Goal: Information Seeking & Learning: Check status

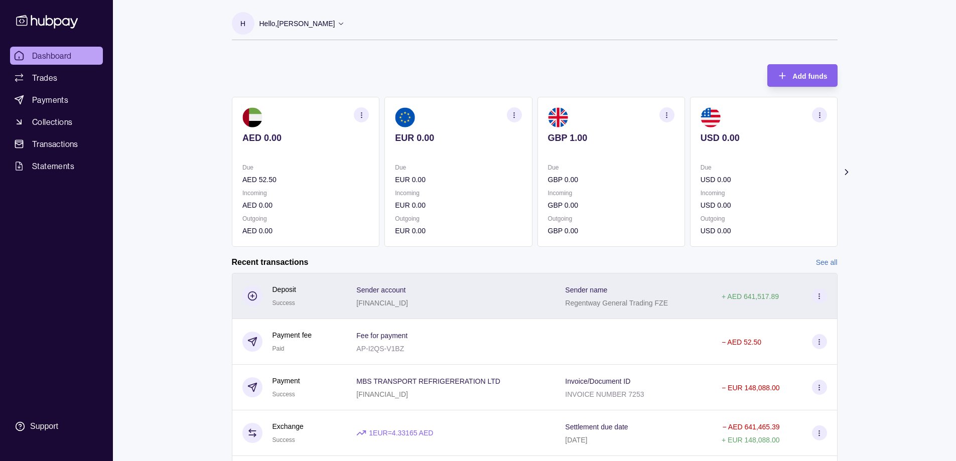
click at [819, 296] on circle at bounding box center [819, 296] width 1 height 1
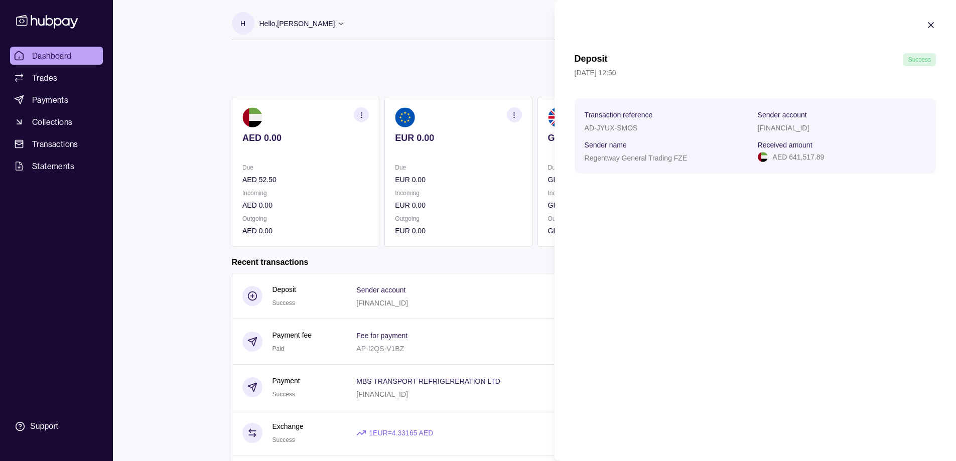
click at [708, 188] on section "Deposit Success [DATE] 12:50 Transaction reference AD-JYUX-SMOS Sender account …" at bounding box center [756, 97] width 402 height 194
click at [928, 25] on icon "button" at bounding box center [931, 25] width 10 height 10
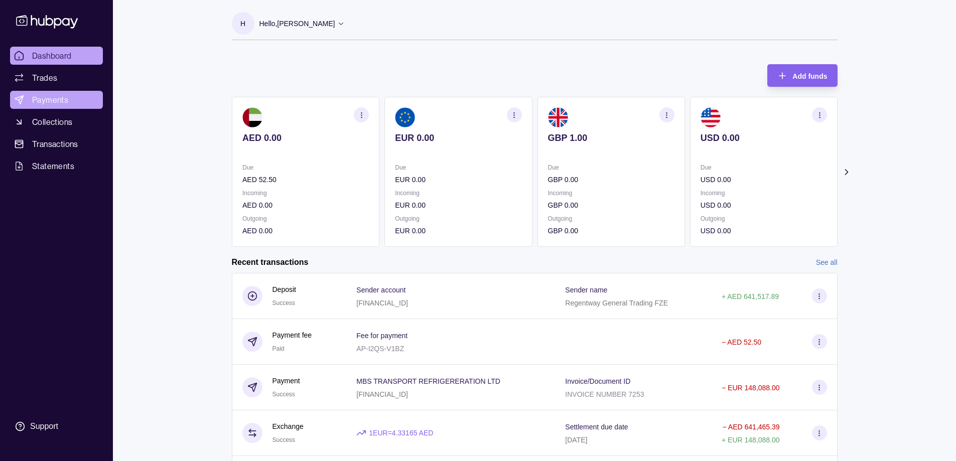
click at [56, 100] on span "Payments" at bounding box center [50, 100] width 36 height 12
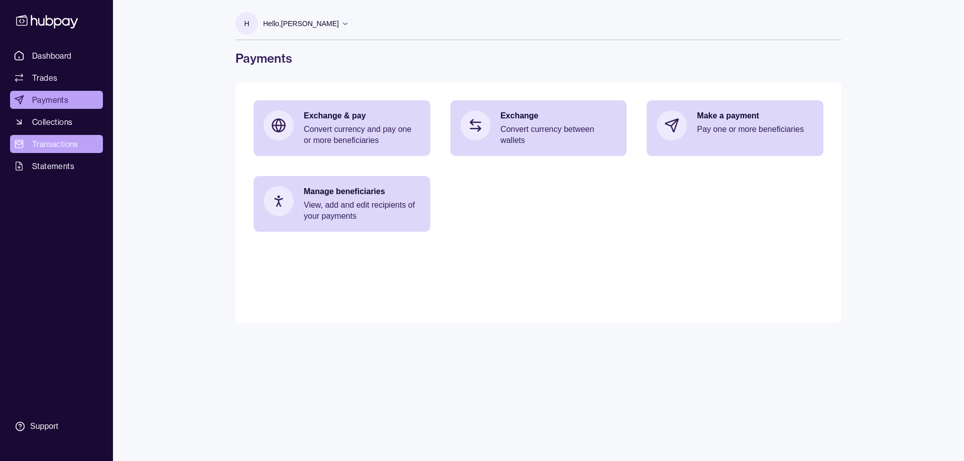
click at [60, 153] on link "Transactions" at bounding box center [56, 144] width 93 height 18
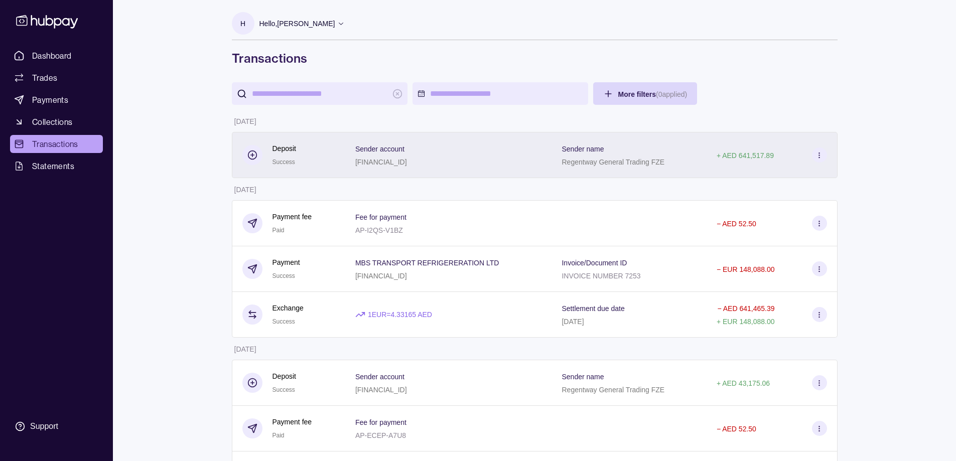
click at [756, 154] on p "+ AED 641,517.89" at bounding box center [745, 156] width 57 height 8
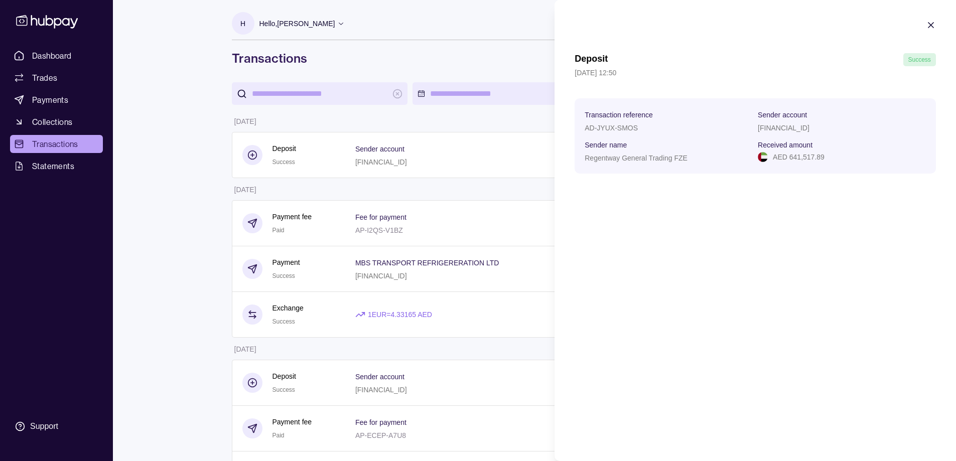
click at [804, 102] on section "Transaction reference AD-JYUX-SMOS Sender account [FINANCIAL_ID] Sender name Re…" at bounding box center [755, 135] width 361 height 75
click at [919, 55] on p "Success" at bounding box center [920, 59] width 23 height 11
click at [928, 24] on icon "button" at bounding box center [931, 25] width 10 height 10
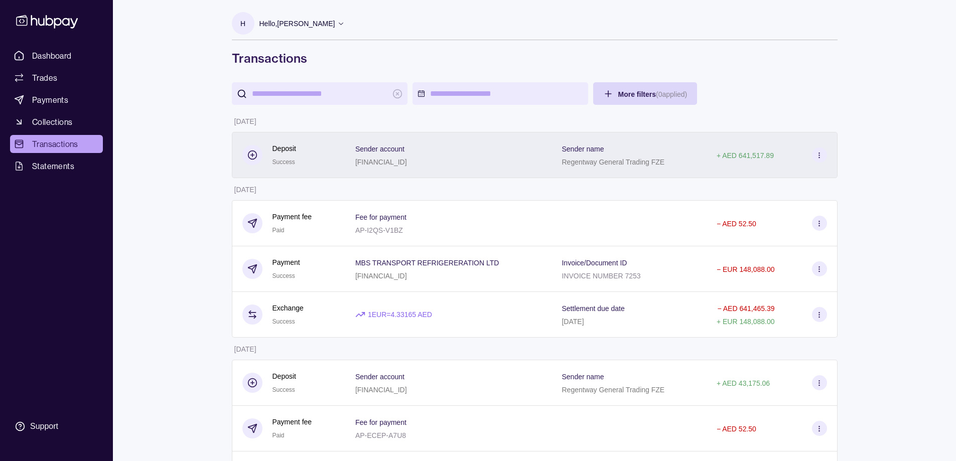
click at [822, 158] on icon at bounding box center [820, 156] width 8 height 8
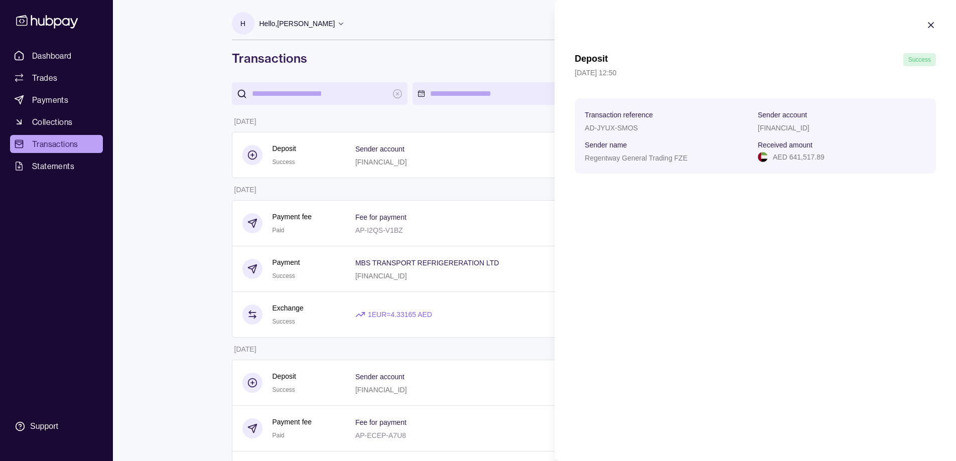
click at [933, 25] on icon "button" at bounding box center [931, 25] width 10 height 10
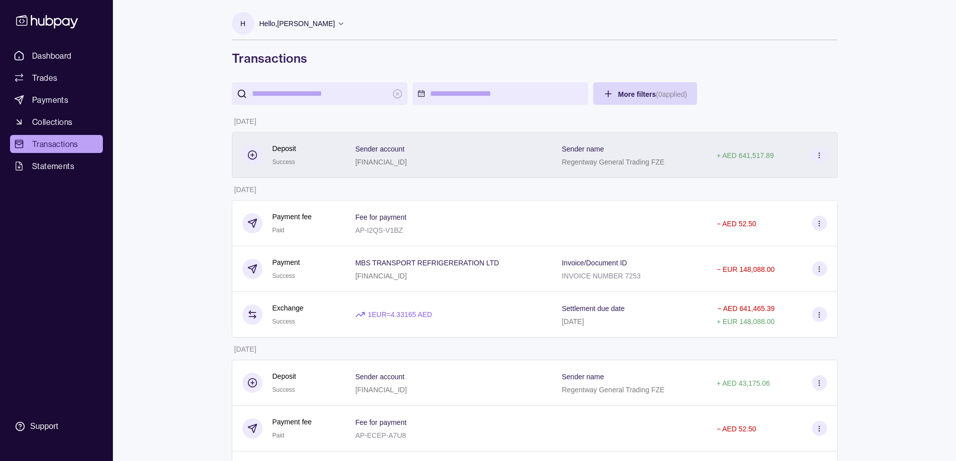
click at [251, 158] on icon at bounding box center [253, 155] width 10 height 10
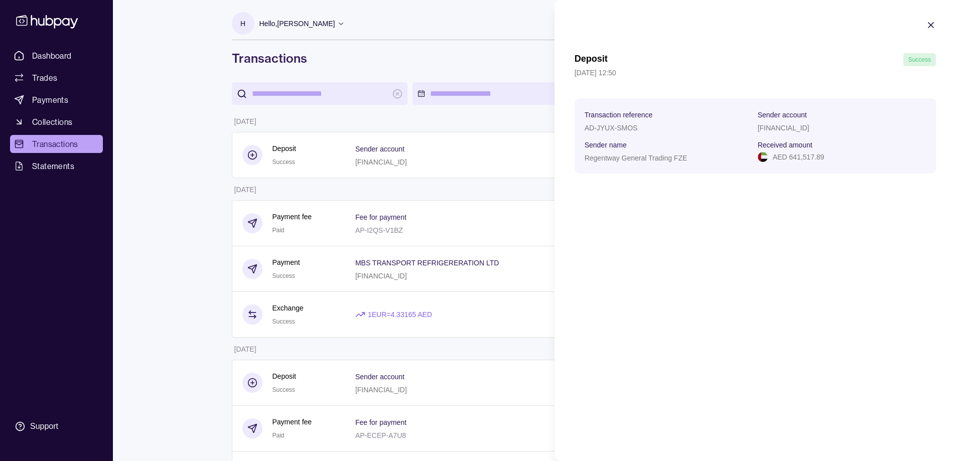
click at [692, 167] on section "Transaction reference AD-JYUX-SMOS Sender account [FINANCIAL_ID] Sender name Re…" at bounding box center [755, 135] width 361 height 75
click at [925, 27] on section "Deposit Success [DATE] 12:50 Transaction reference AD-JYUX-SMOS Sender account …" at bounding box center [756, 97] width 402 height 194
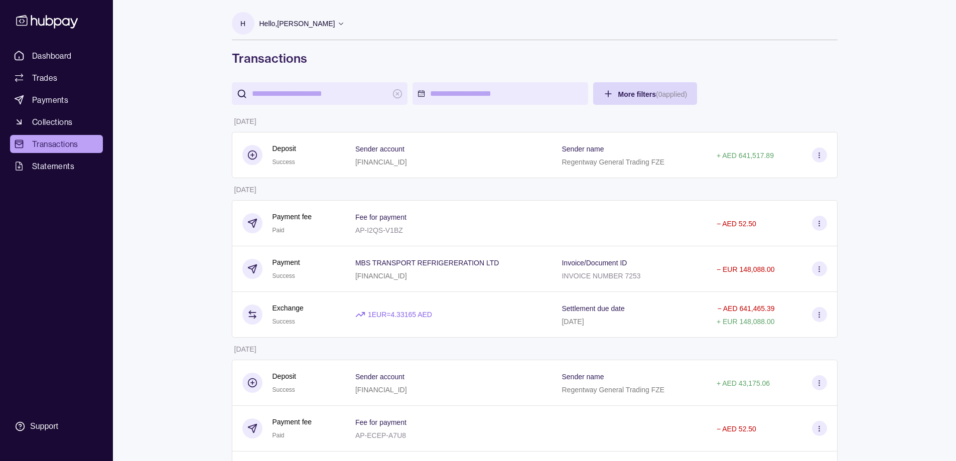
click at [63, 167] on span "Statements" at bounding box center [53, 166] width 42 height 12
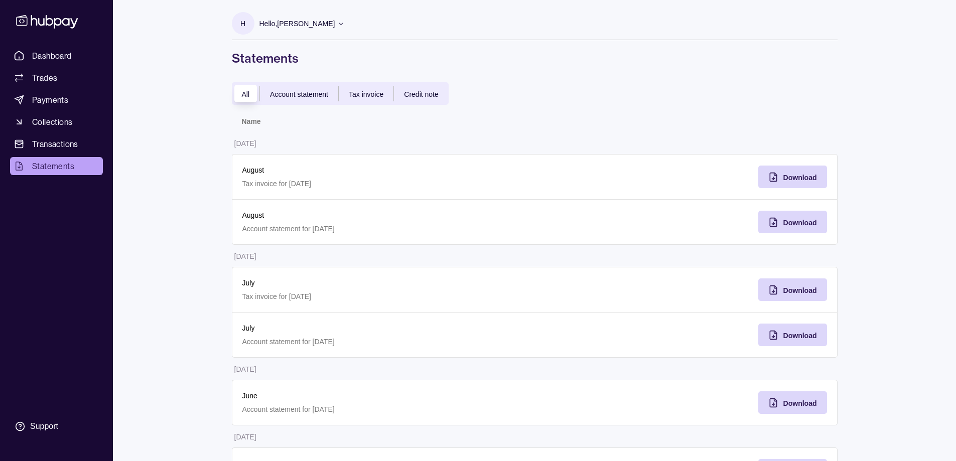
click at [55, 43] on div "Dashboard Trades Payments Collections Transactions Statements Support" at bounding box center [56, 230] width 113 height 461
click at [56, 49] on link "Dashboard" at bounding box center [56, 56] width 93 height 18
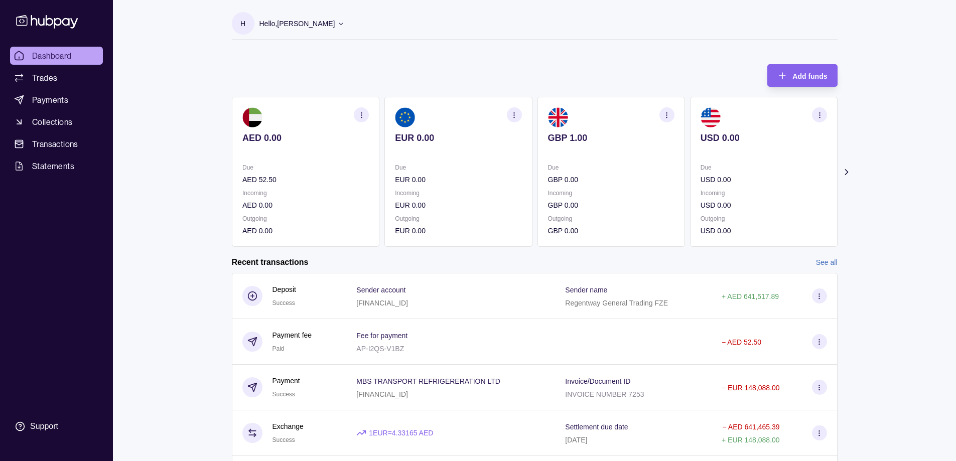
scroll to position [73, 0]
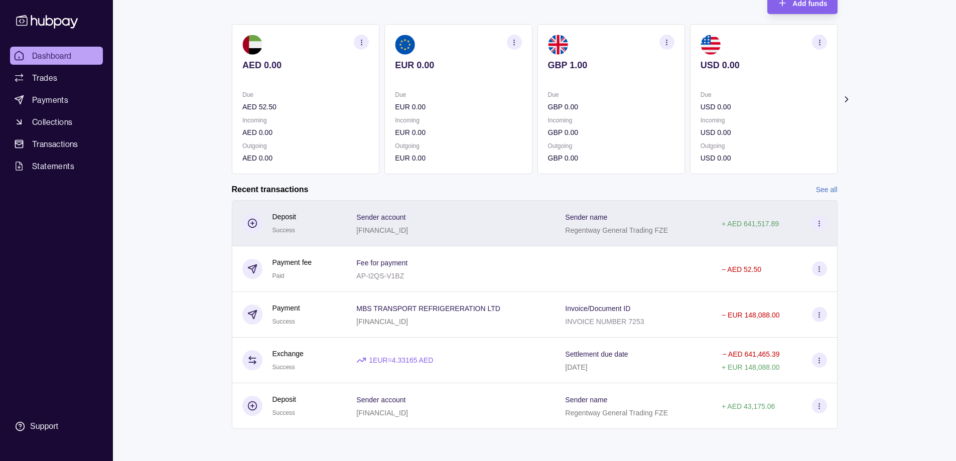
click at [687, 221] on div "Sender name Regentway General Trading FZE" at bounding box center [633, 223] width 137 height 25
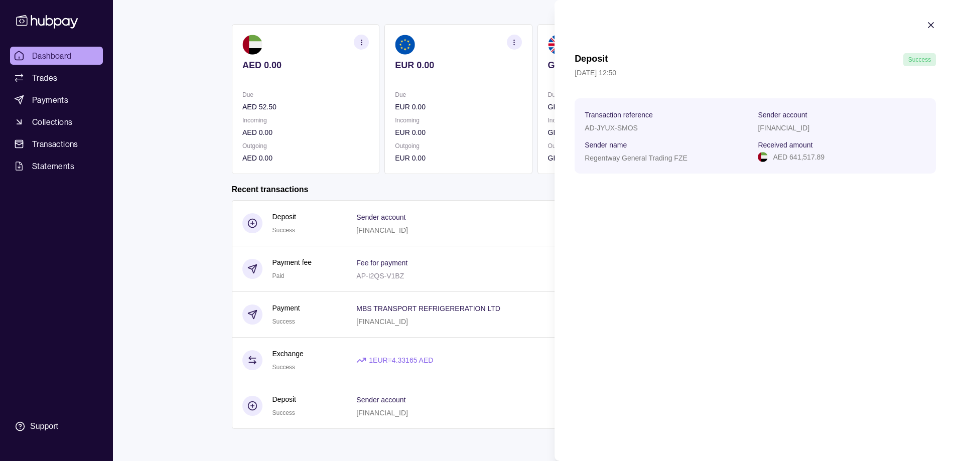
click at [181, 248] on html "Dashboard Trades Payments Collections Transactions Statements Support H Hello, …" at bounding box center [478, 194] width 956 height 534
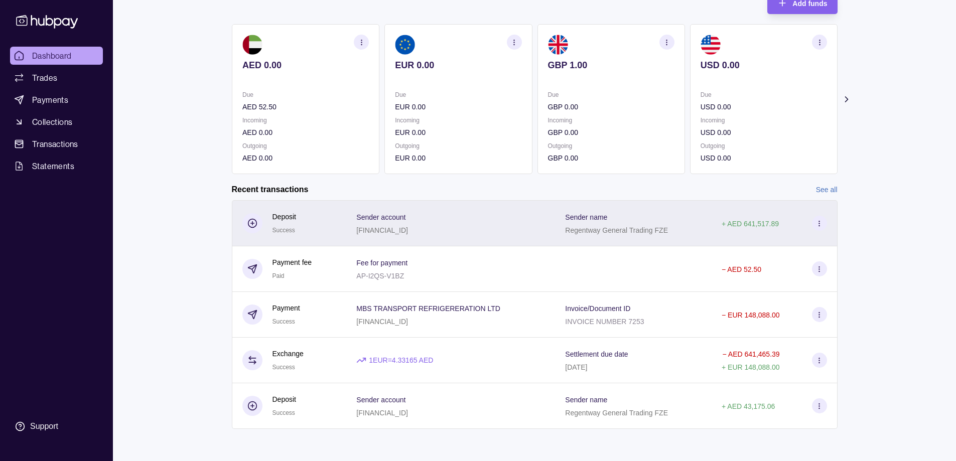
click at [819, 216] on section at bounding box center [819, 223] width 15 height 15
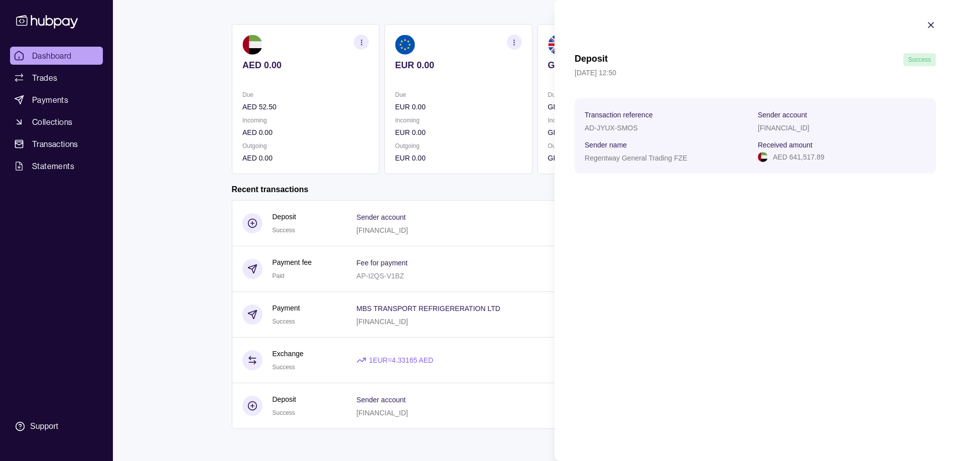
click at [934, 21] on icon "button" at bounding box center [931, 25] width 10 height 10
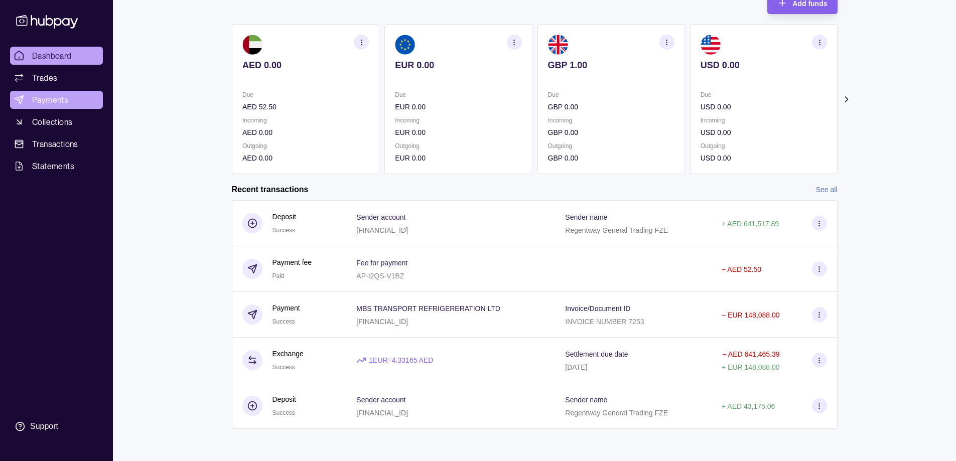
click at [43, 95] on span "Payments" at bounding box center [50, 100] width 36 height 12
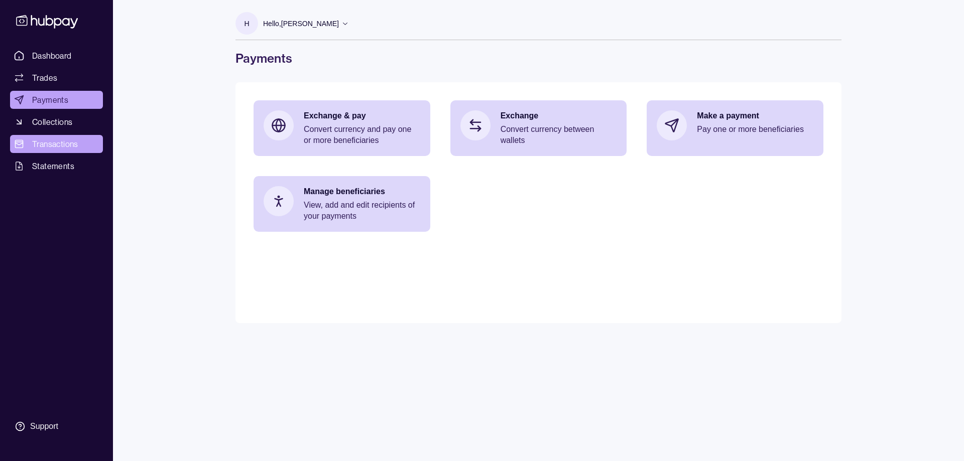
click at [39, 140] on span "Transactions" at bounding box center [55, 144] width 46 height 12
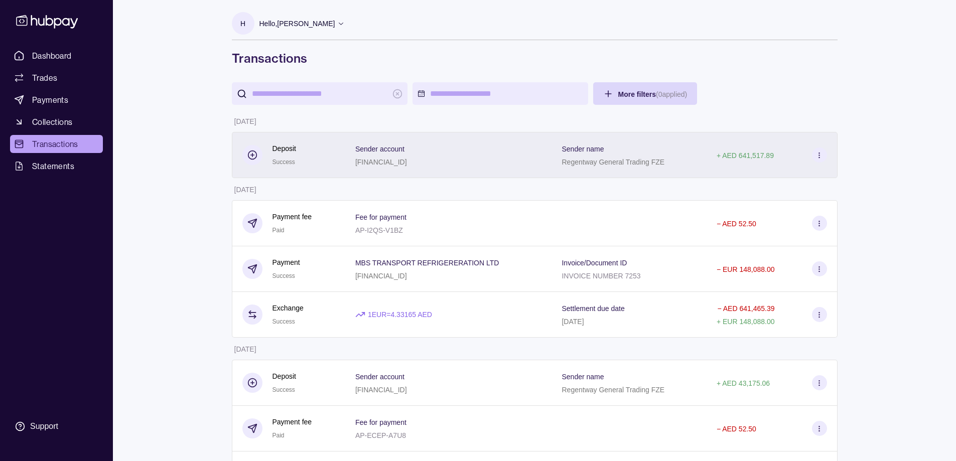
click at [556, 158] on div "Sender name Regentway General Trading FZE" at bounding box center [629, 155] width 155 height 46
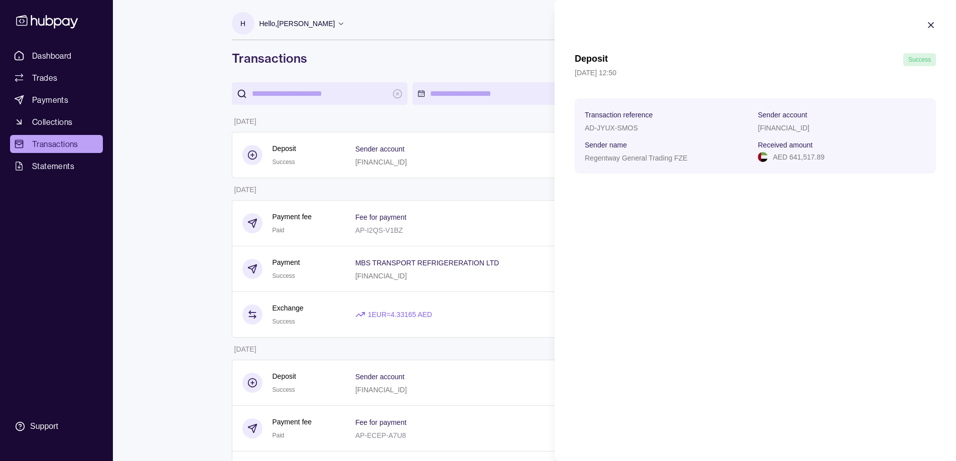
click at [648, 158] on p "Regentway General Trading FZE" at bounding box center [636, 158] width 103 height 8
click at [925, 25] on section "Deposit Success [DATE] 12:50 Transaction reference AD-JYUX-SMOS Sender account …" at bounding box center [756, 97] width 402 height 194
click at [928, 25] on icon "button" at bounding box center [931, 25] width 10 height 10
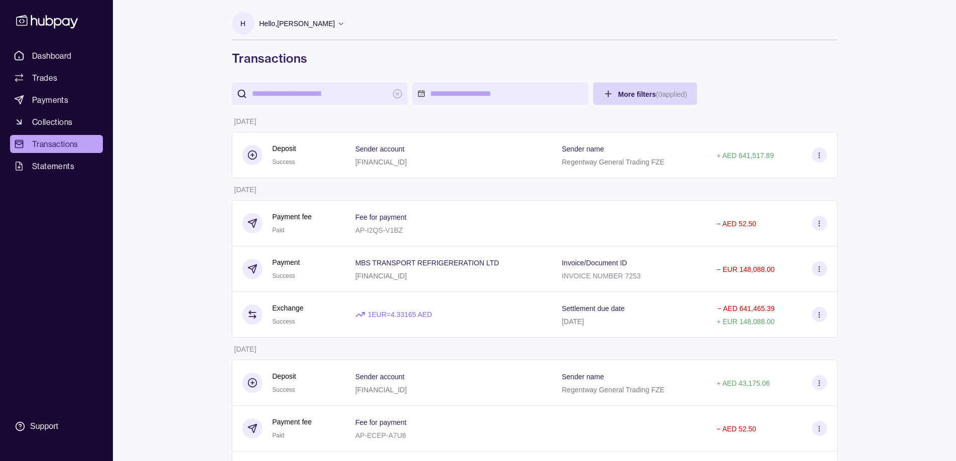
click at [818, 155] on icon at bounding box center [820, 156] width 8 height 8
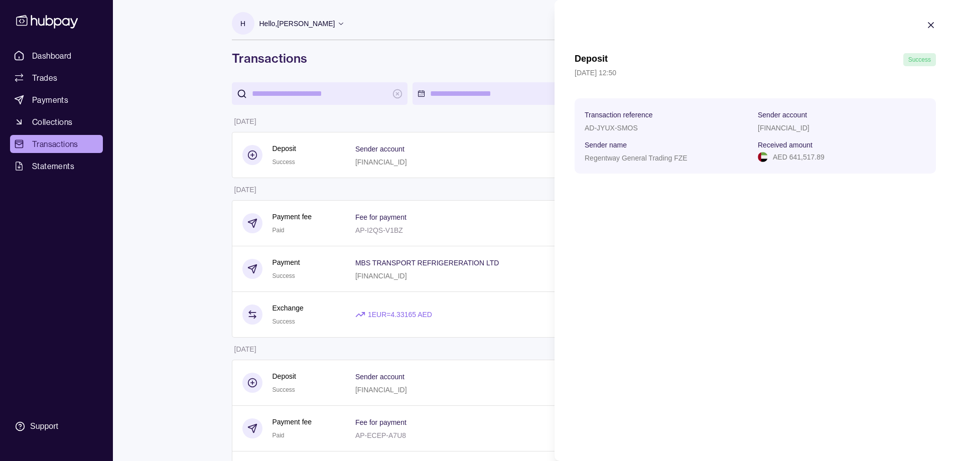
click at [934, 27] on icon "button" at bounding box center [931, 25] width 5 height 5
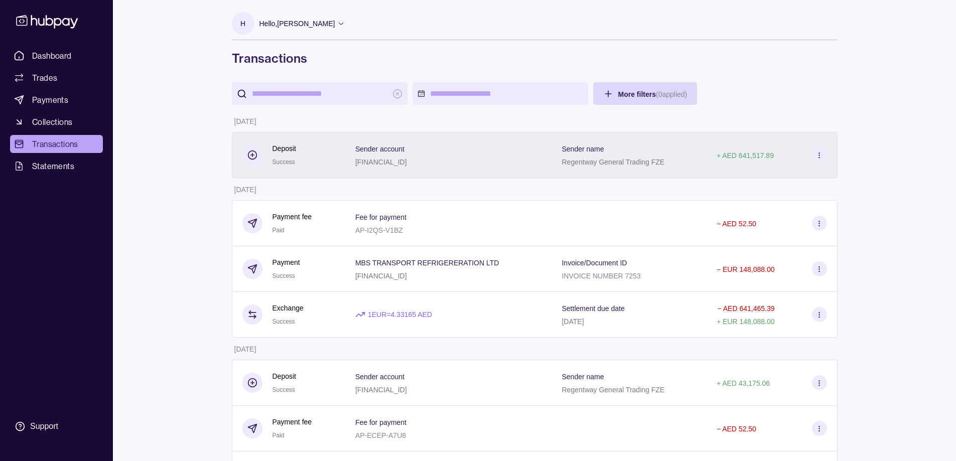
click at [816, 155] on icon at bounding box center [820, 156] width 8 height 8
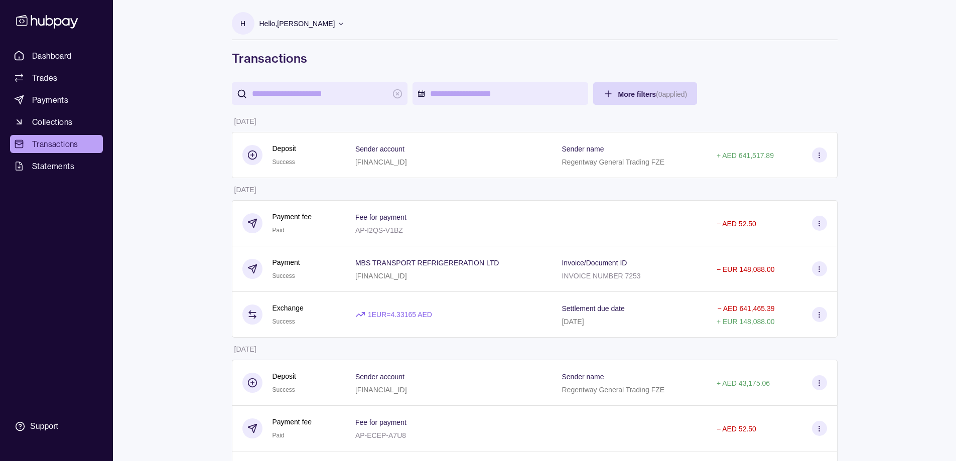
click at [46, 53] on span "Dashboard" at bounding box center [52, 56] width 40 height 12
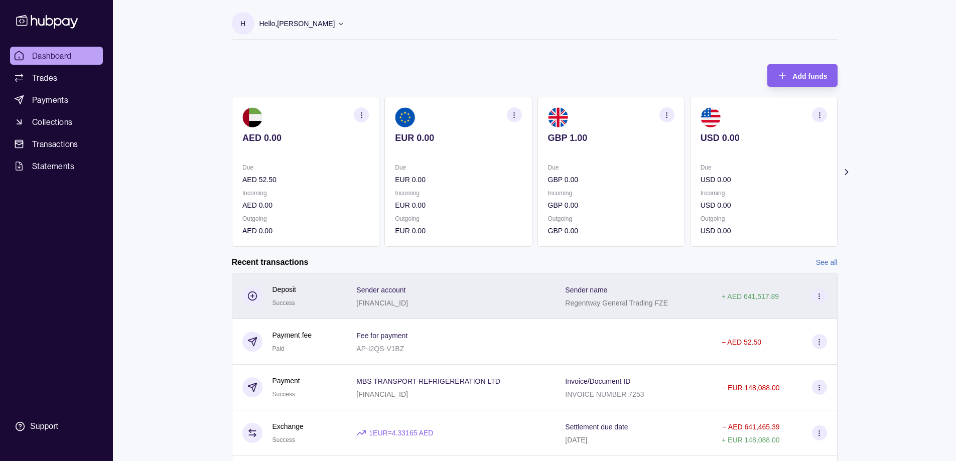
click at [759, 297] on p "+ AED 641,517.89" at bounding box center [750, 297] width 57 height 8
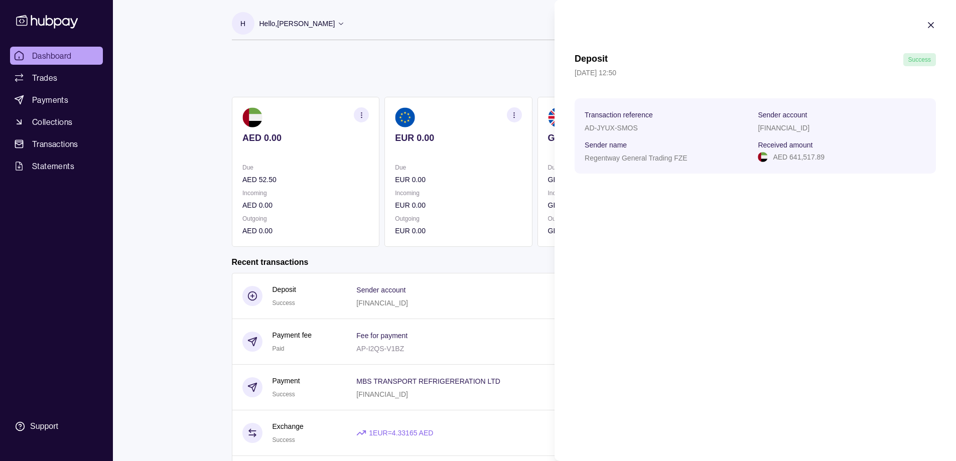
click at [174, 240] on html "Dashboard Trades Payments Collections Transactions Statements Support H Hello, …" at bounding box center [478, 267] width 956 height 534
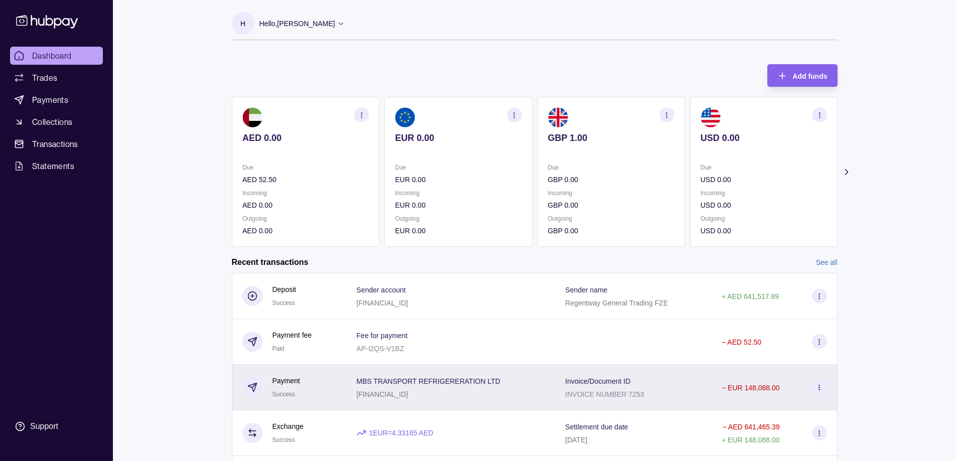
click at [817, 385] on icon at bounding box center [820, 388] width 8 height 8
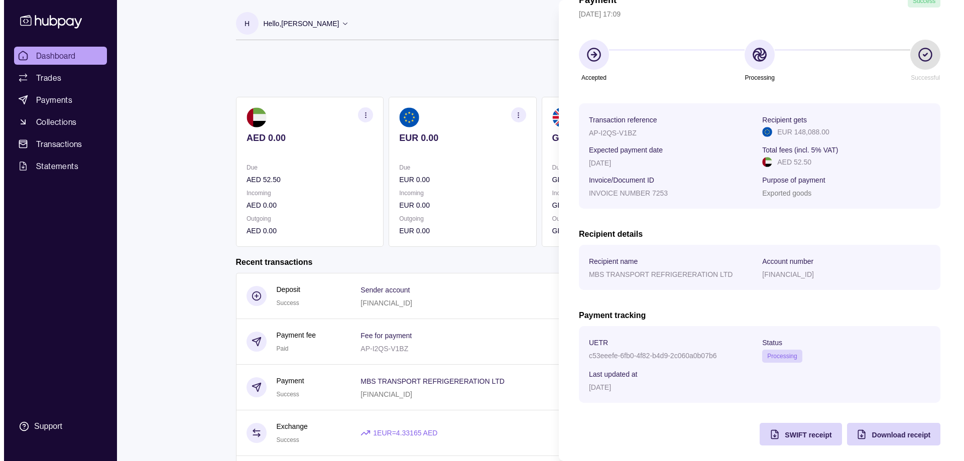
scroll to position [63, 0]
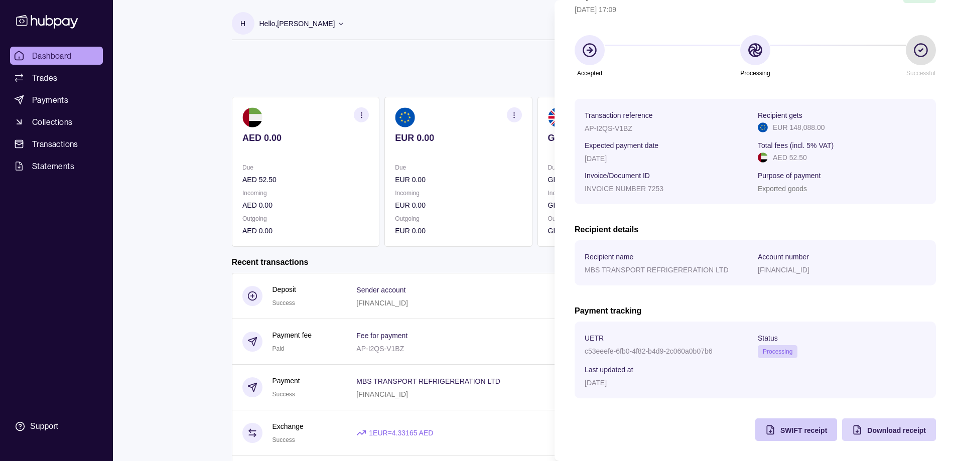
click at [794, 430] on span "SWIFT receipt" at bounding box center [804, 431] width 47 height 8
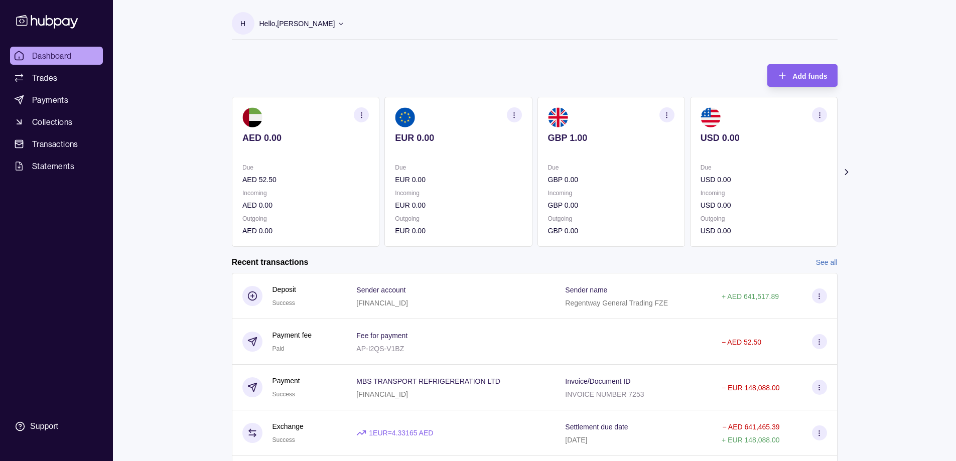
click at [395, 69] on html "Dashboard Trades Payments Collections Transactions Statements Support H Hello, …" at bounding box center [478, 267] width 956 height 534
click at [326, 18] on p "Hello, [PERSON_NAME]" at bounding box center [298, 23] width 76 height 11
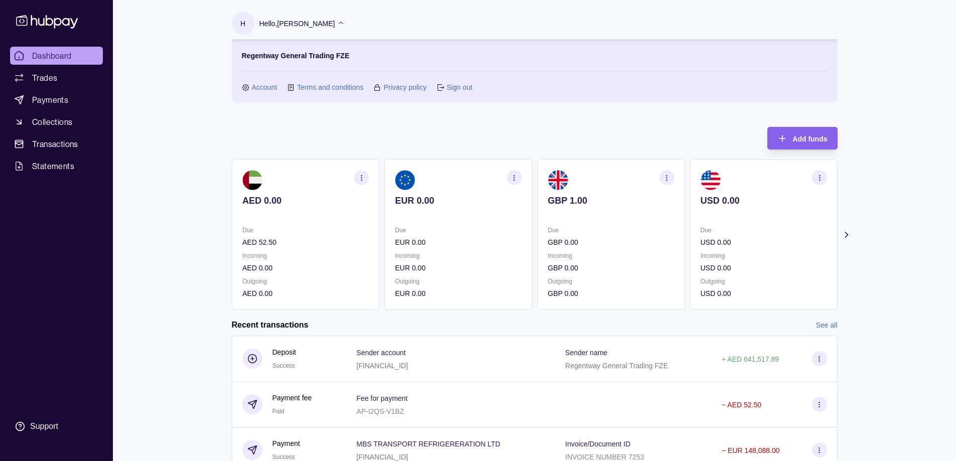
click at [444, 89] on icon at bounding box center [441, 88] width 8 height 8
click at [452, 86] on link "Sign out" at bounding box center [460, 87] width 26 height 11
